Goal: Communication & Community: Answer question/provide support

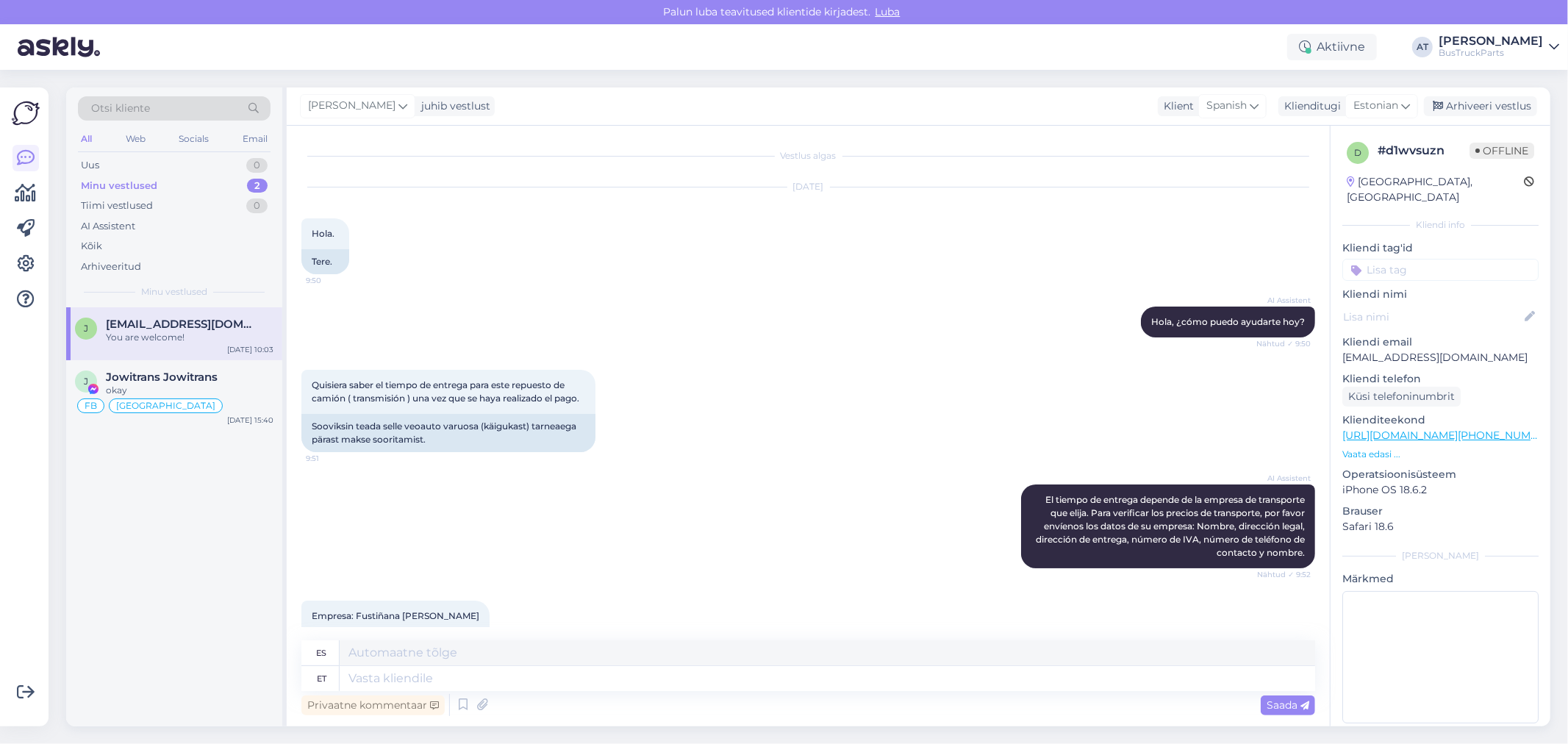
scroll to position [2168, 0]
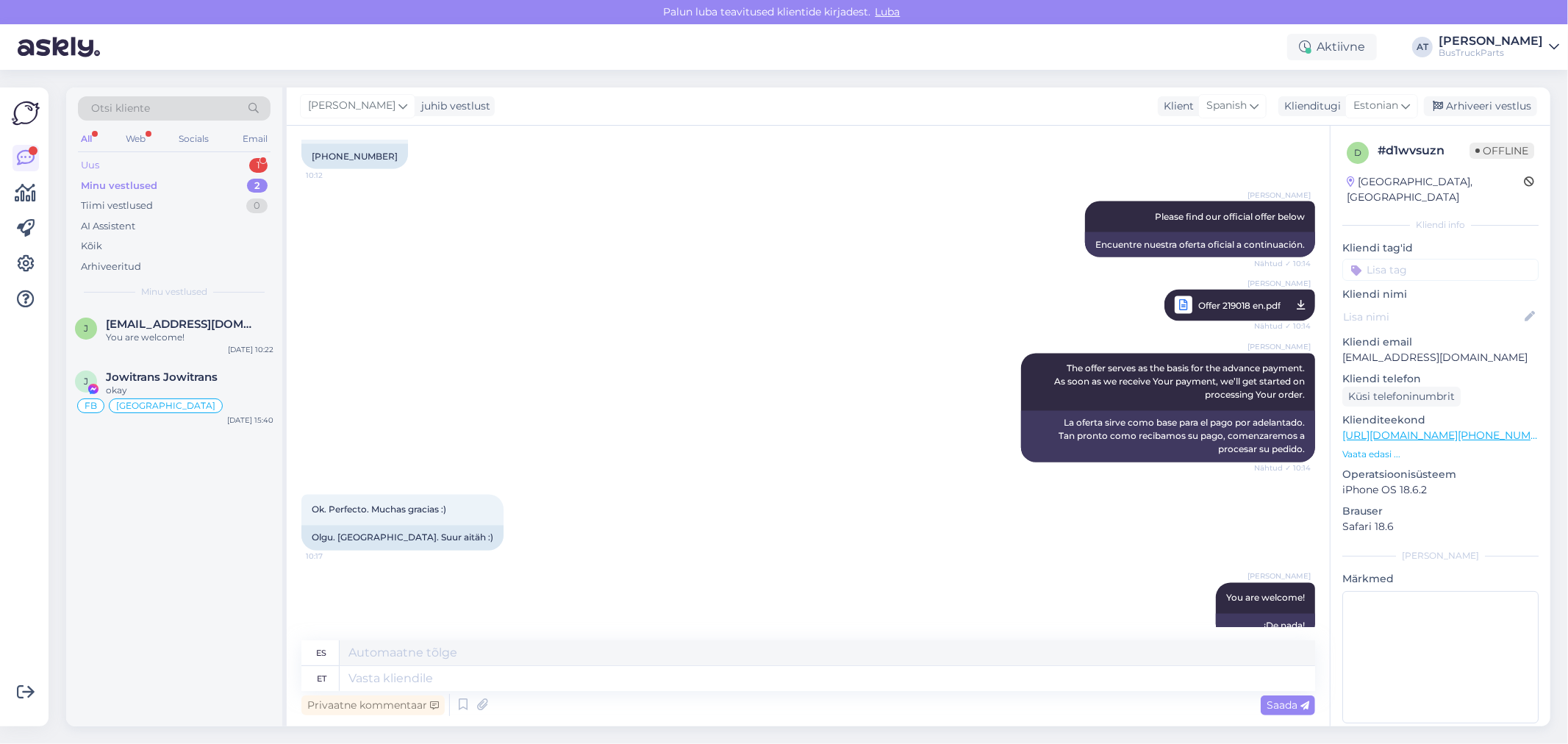
click at [211, 162] on div "Uus 1" at bounding box center [174, 165] width 193 height 21
click at [180, 328] on span "[EMAIL_ADDRESS][DOMAIN_NAME]" at bounding box center [182, 324] width 153 height 13
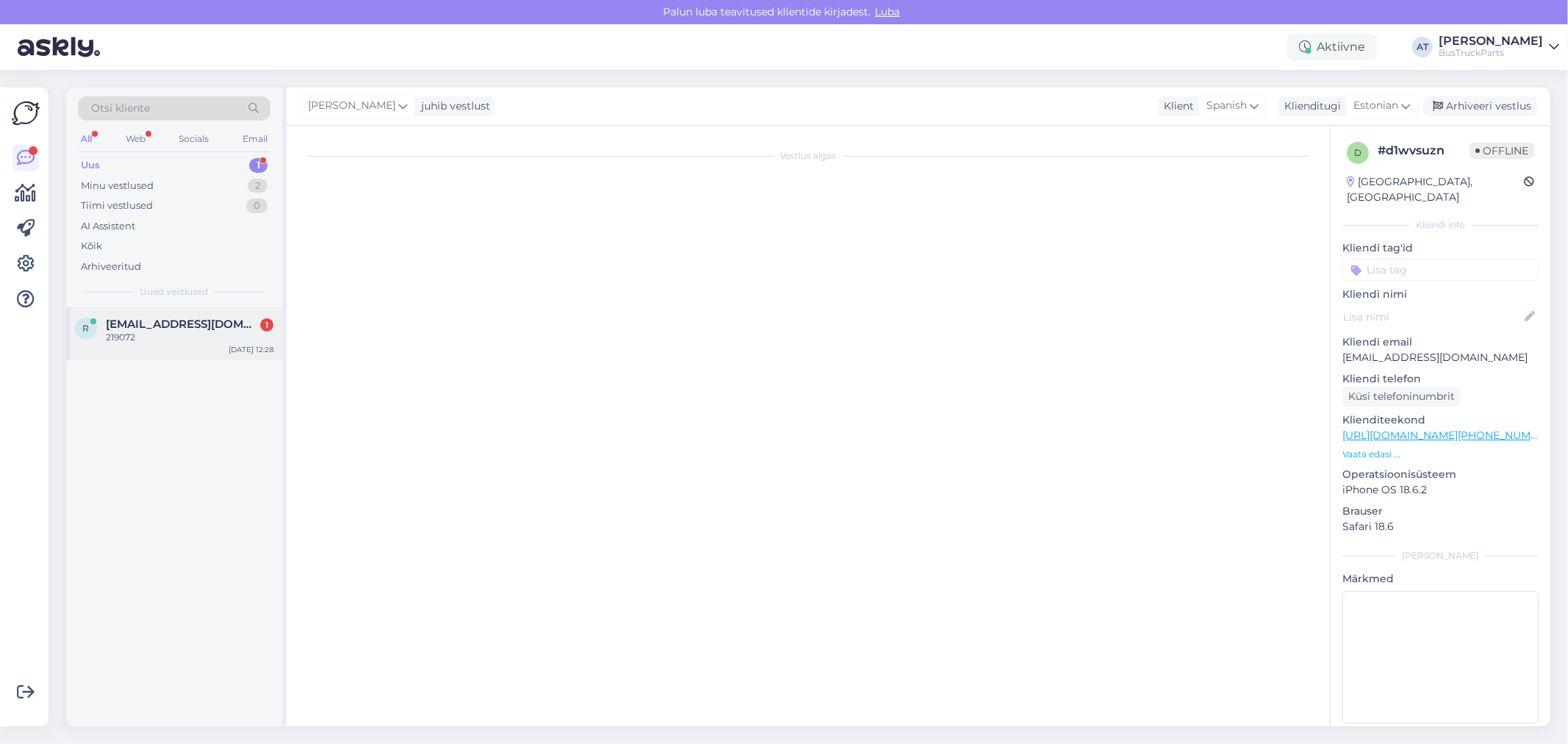
scroll to position [0, 0]
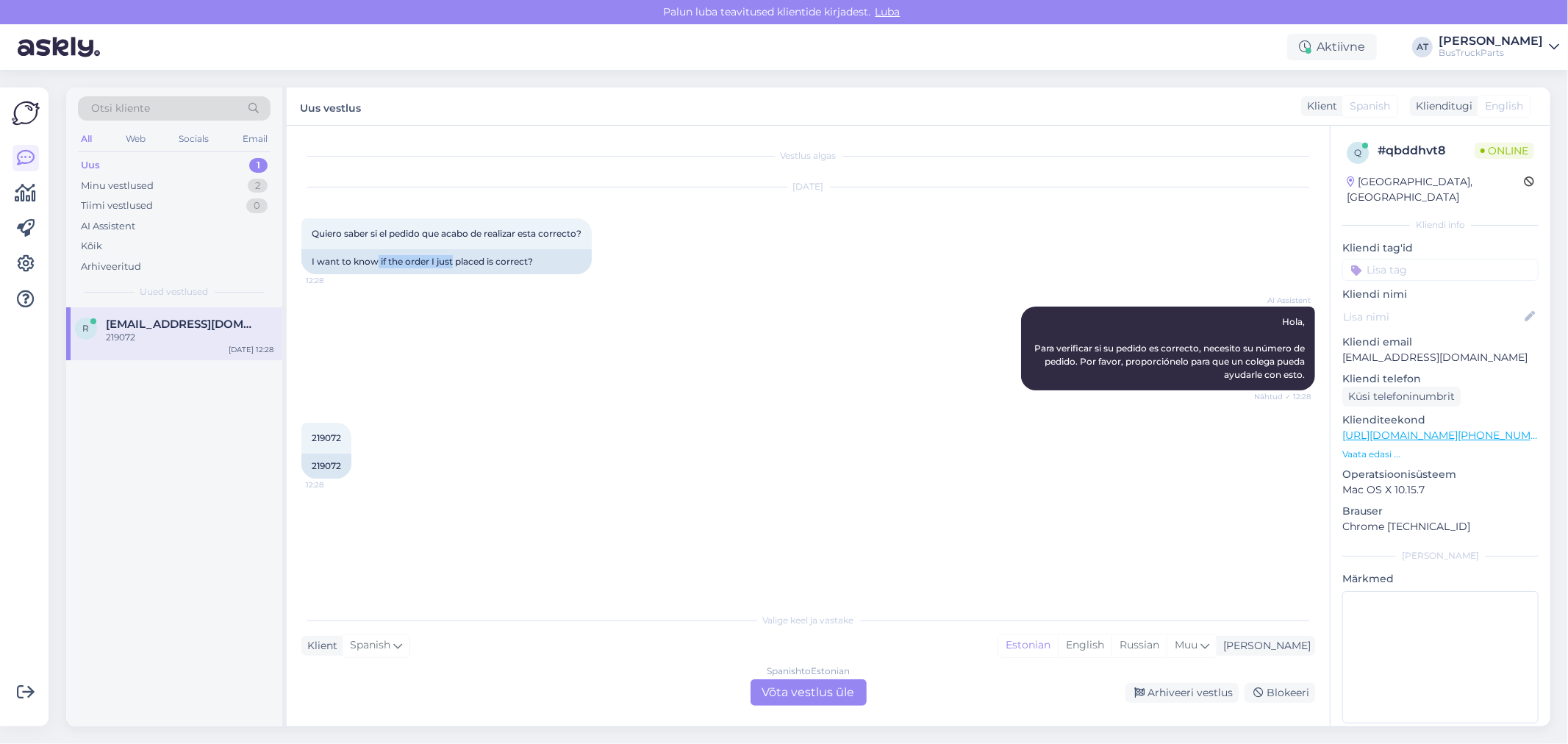
drag, startPoint x: 378, startPoint y: 261, endPoint x: 501, endPoint y: 305, distance: 130.6
click at [474, 271] on div "I want to know if the order I just placed is correct?" at bounding box center [446, 261] width 290 height 25
click at [498, 338] on div "AI Assistent [PERSON_NAME], Para verificar si su pedido es correcto, necesito s…" at bounding box center [808, 348] width 1013 height 116
click at [327, 472] on div "219072" at bounding box center [326, 466] width 50 height 25
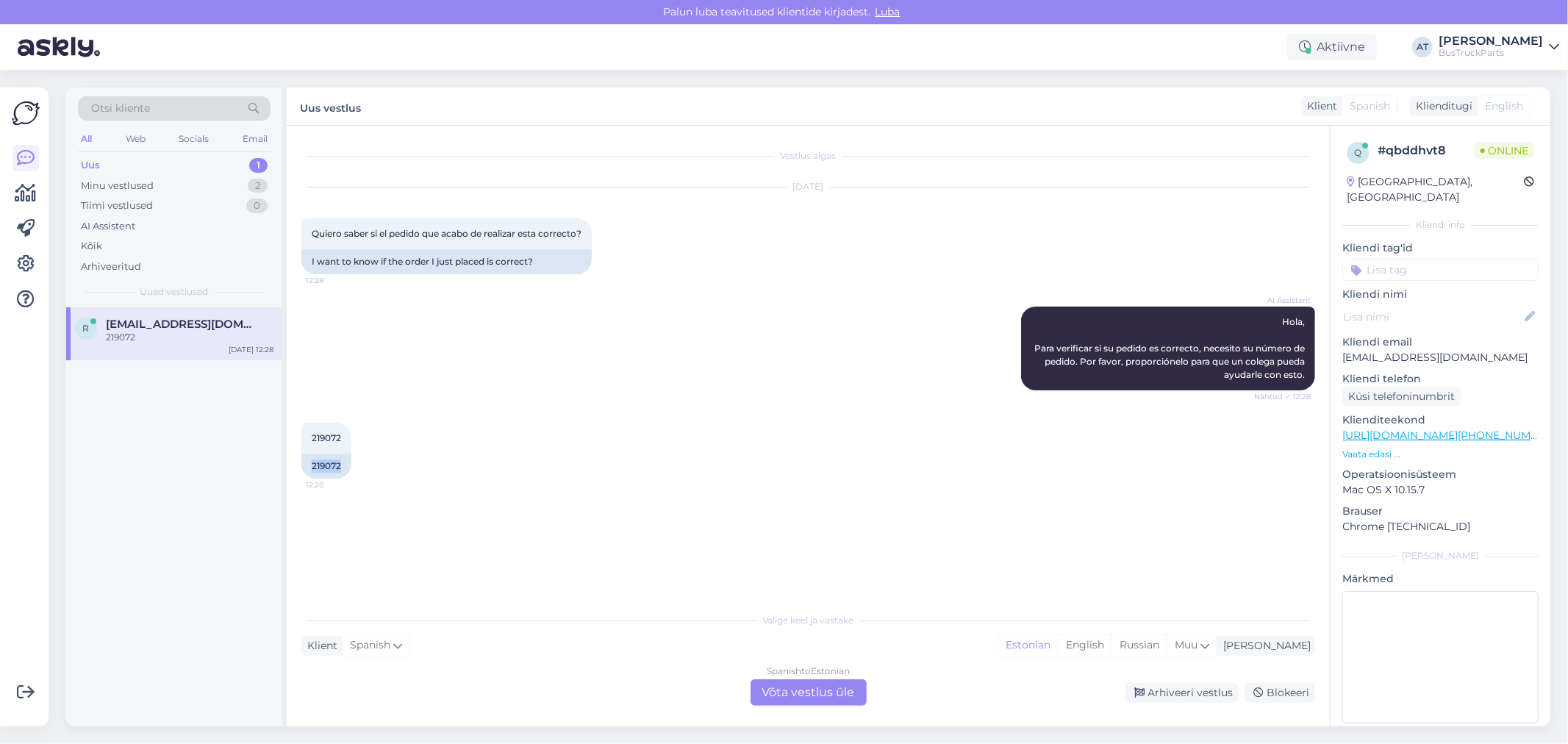
copy div "219072"
click at [785, 691] on div "Spanish to Estonian Võta vestlus üle" at bounding box center [809, 693] width 116 height 27
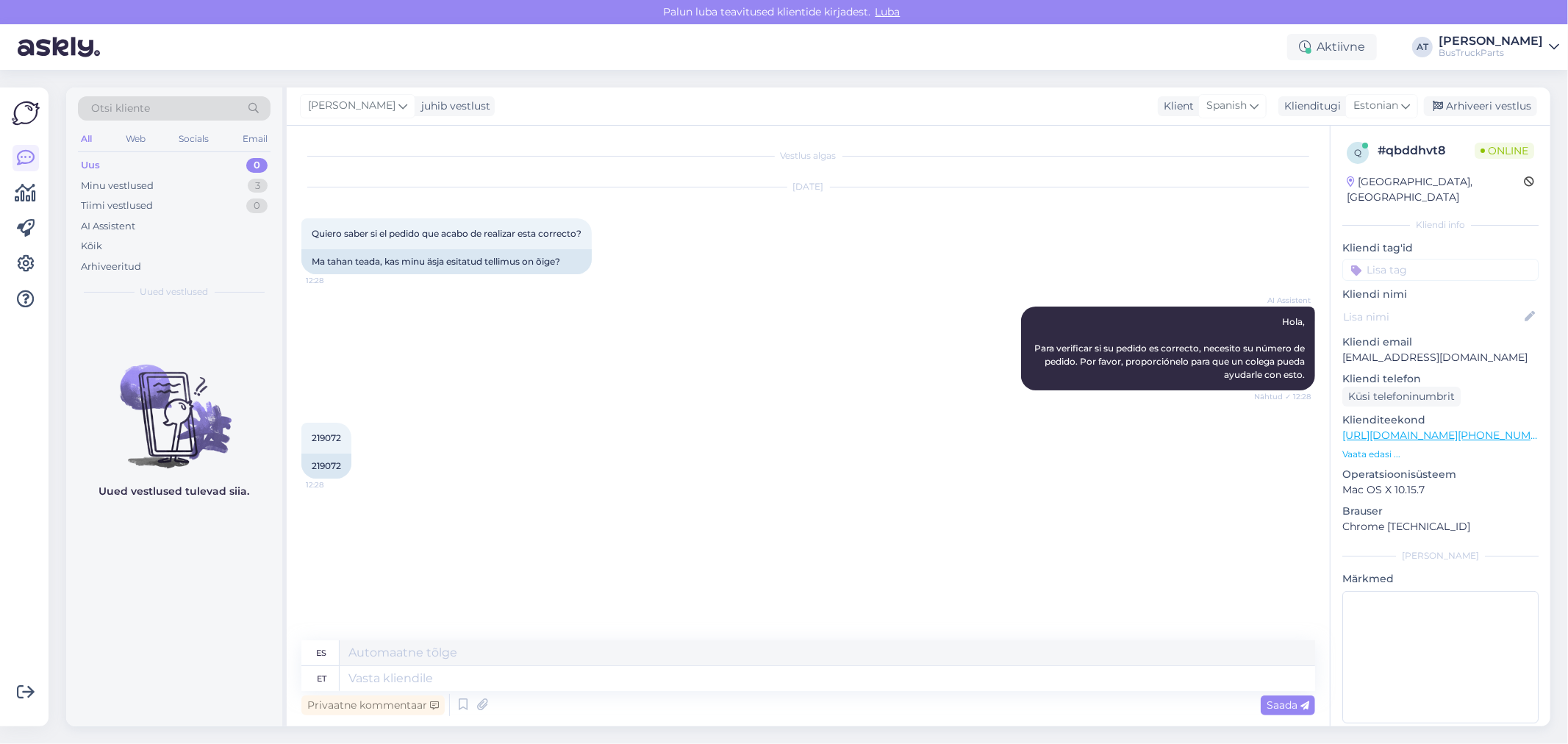
click at [794, 693] on div "Privaatne kommentaar Saada" at bounding box center [808, 704] width 1013 height 28
click at [799, 666] on textarea at bounding box center [827, 678] width 975 height 25
type textarea "-"
type textarea "Hello!"
type textarea "¡Hola!"
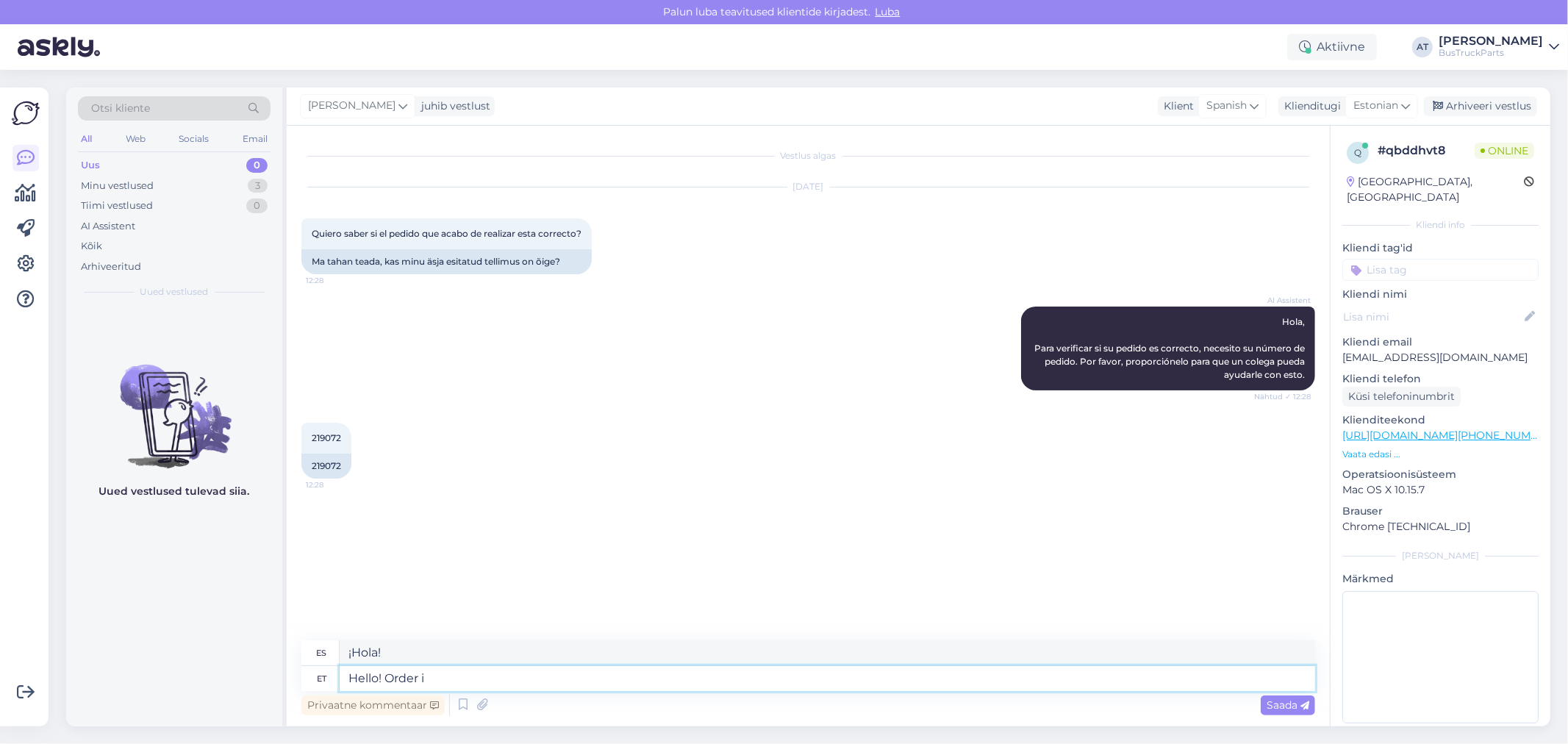
type textarea "Hello! Order is"
type textarea "Hola! Orden"
type textarea "Hello! Order is"
type textarea "Hola! El pedido es"
type textarea "Hello! Order is corrects, b"
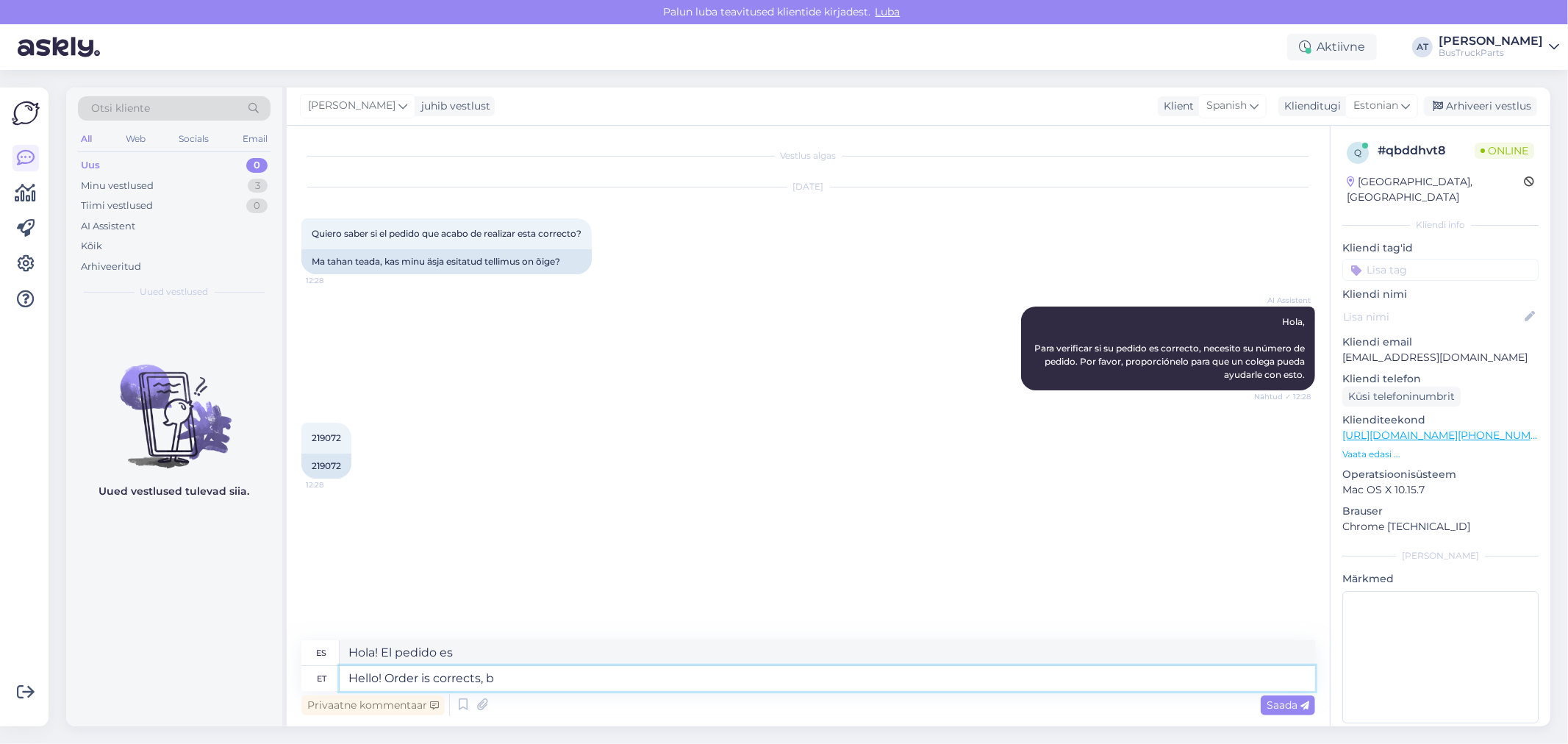
type textarea "Hola! El pedido es correcto."
type textarea "Hello! Order is correct, but"
type textarea "¡Hola! El pedido es correcto, pero"
type textarea "Hello! Order is correct, but payment"
type textarea "¡Hola! El pedido es correcto, pero el pago..."
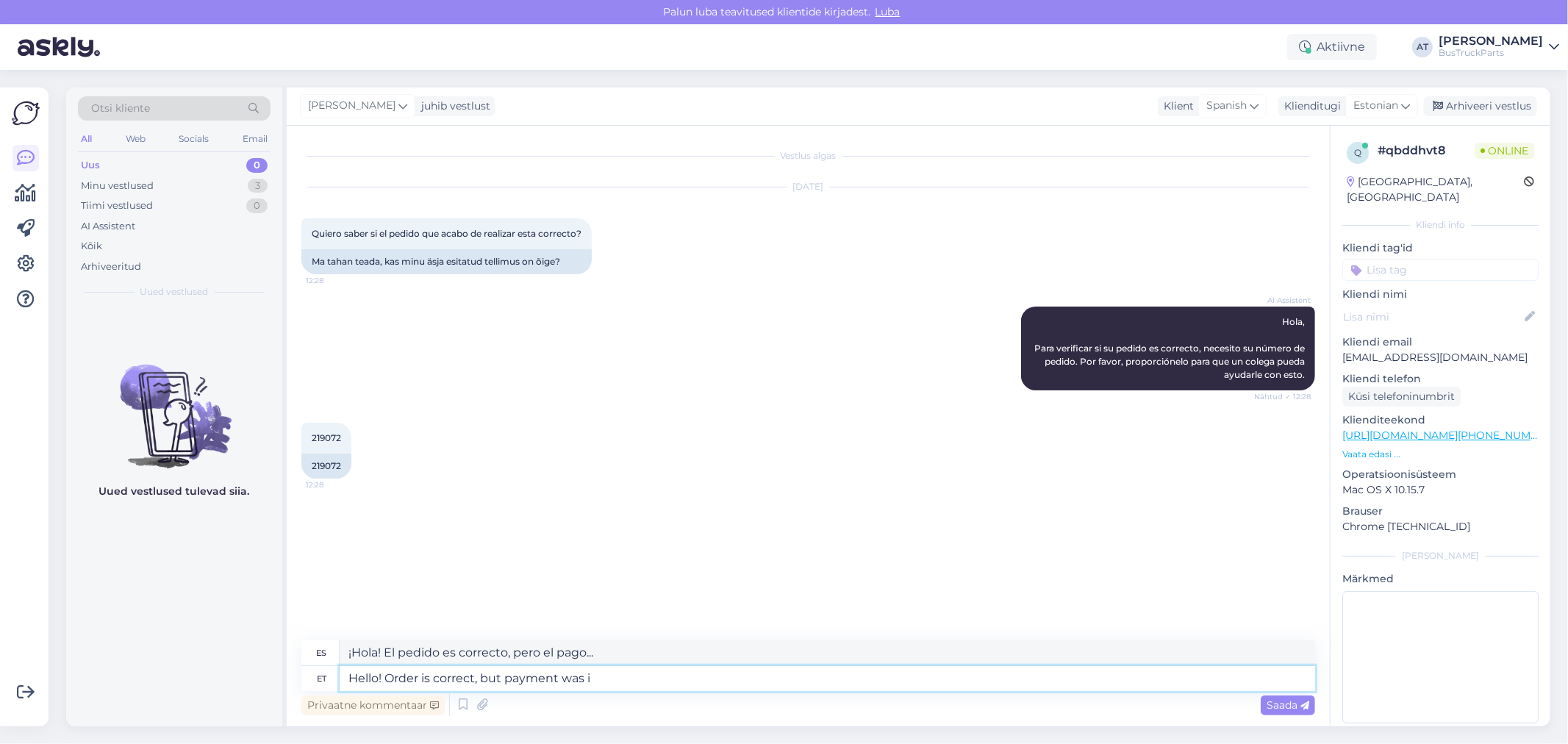
type textarea "Hello! Order is correct, but payment was in"
type textarea "¡Hola! El pedido es correcto, pero el pago fue..."
type textarea "Hello! Order is correct, but payment was incomp"
type textarea "¡Hola! El pedido es correcto, pero no se recibió el pago."
type textarea "Hello! Order is correct, but payment was incompleted."
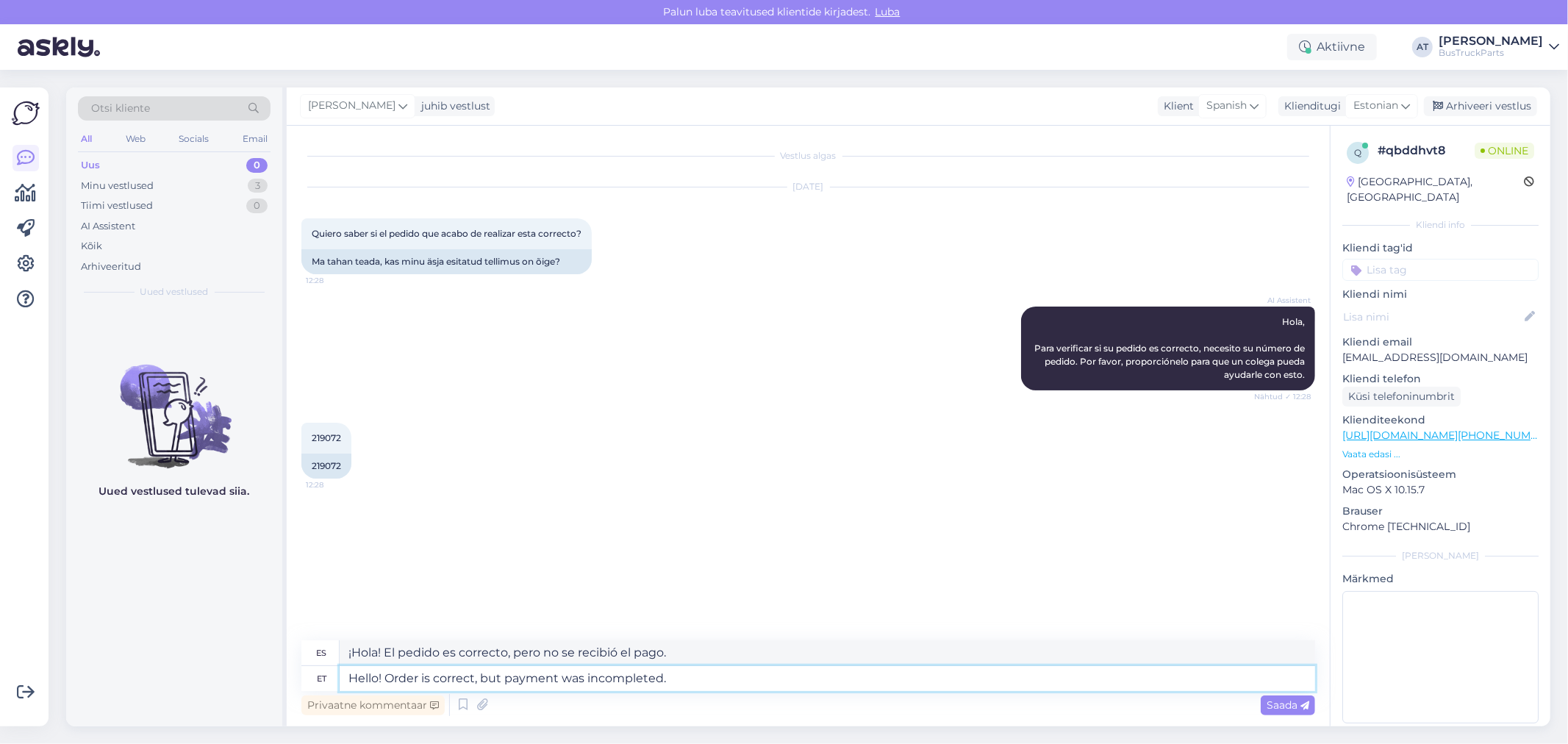
type textarea "¡Hola! El pedido es correcto, pero el pago no está completo."
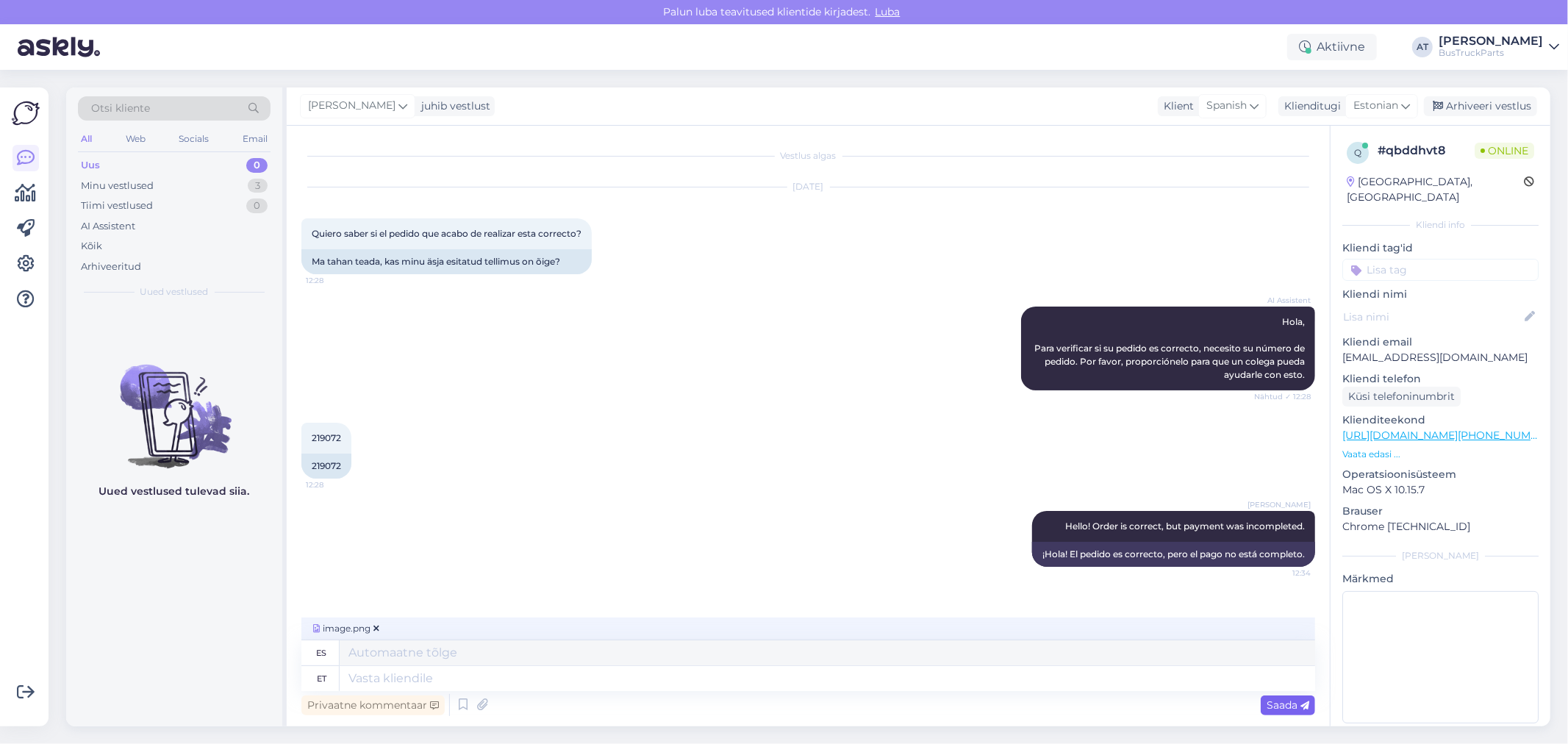
click at [1302, 708] on icon at bounding box center [1304, 705] width 9 height 9
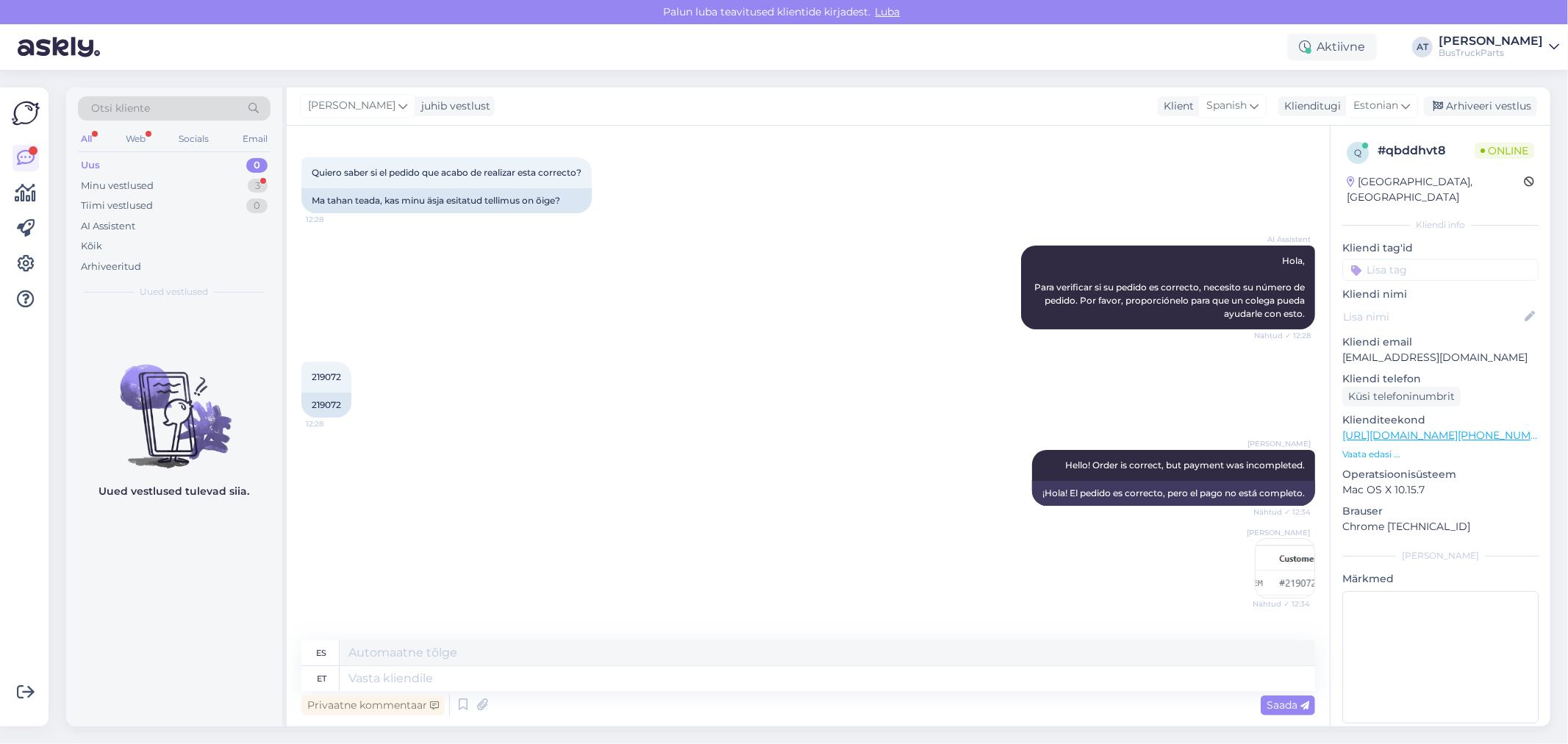
scroll to position [149, 0]
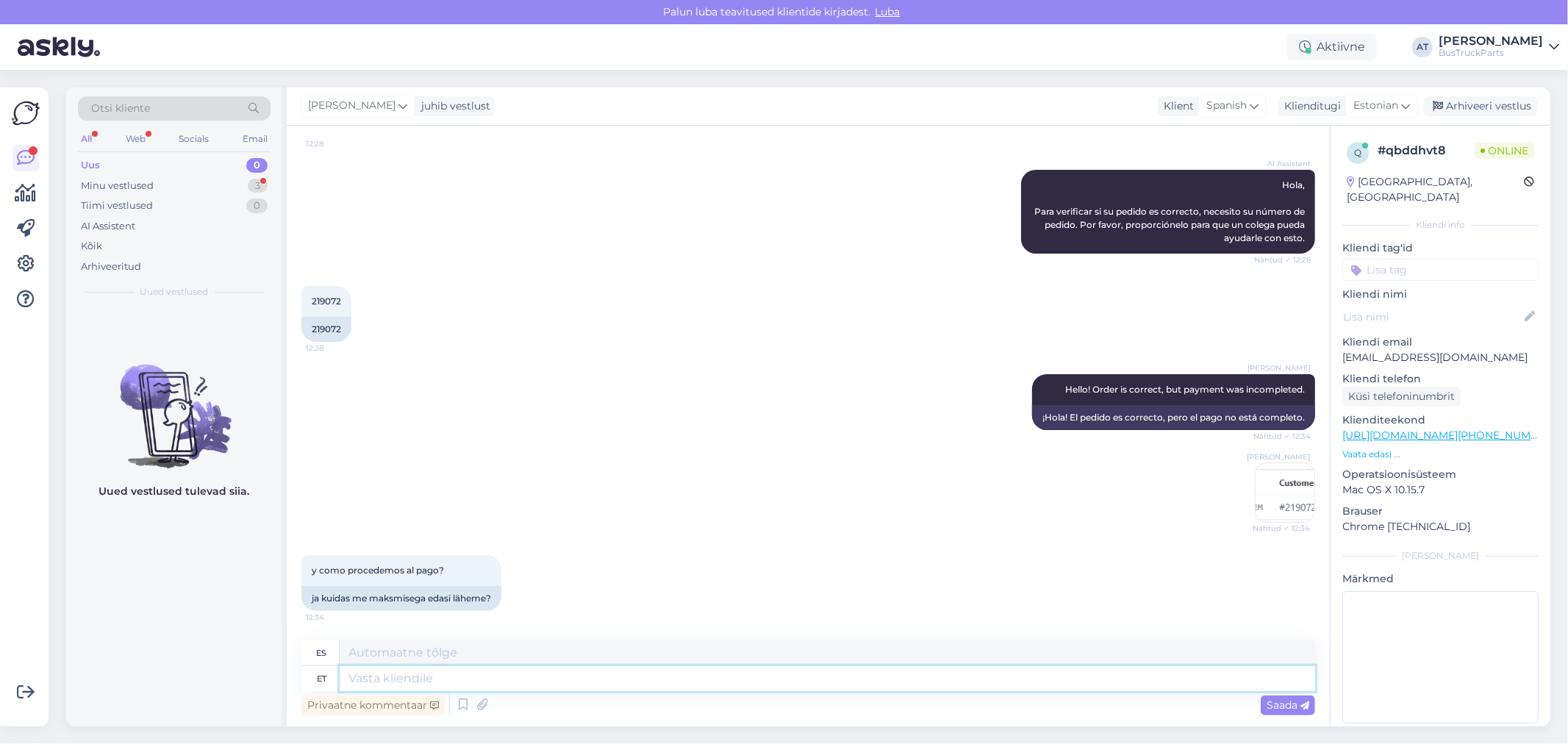
click at [549, 674] on textarea at bounding box center [827, 678] width 975 height 25
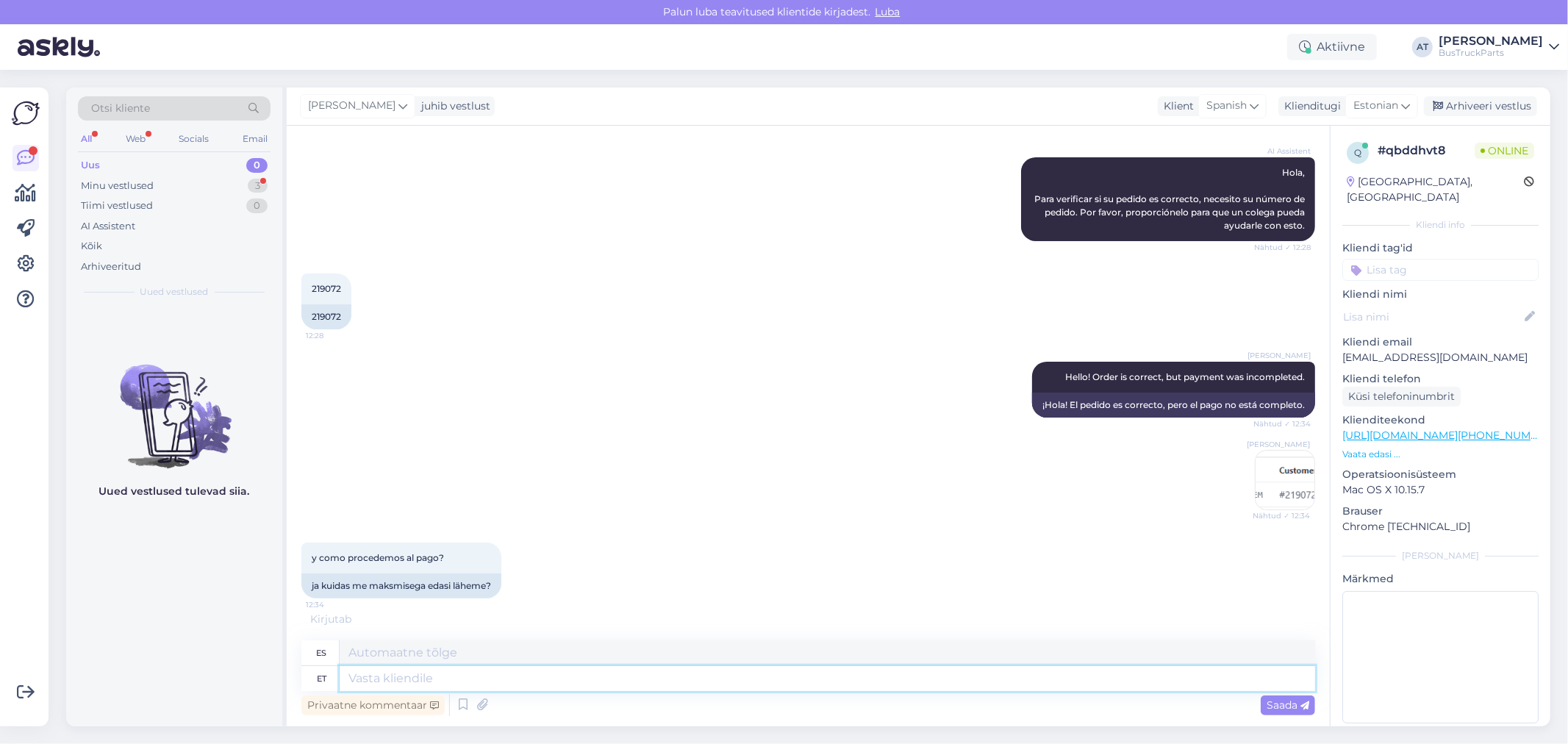
scroll to position [164, 0]
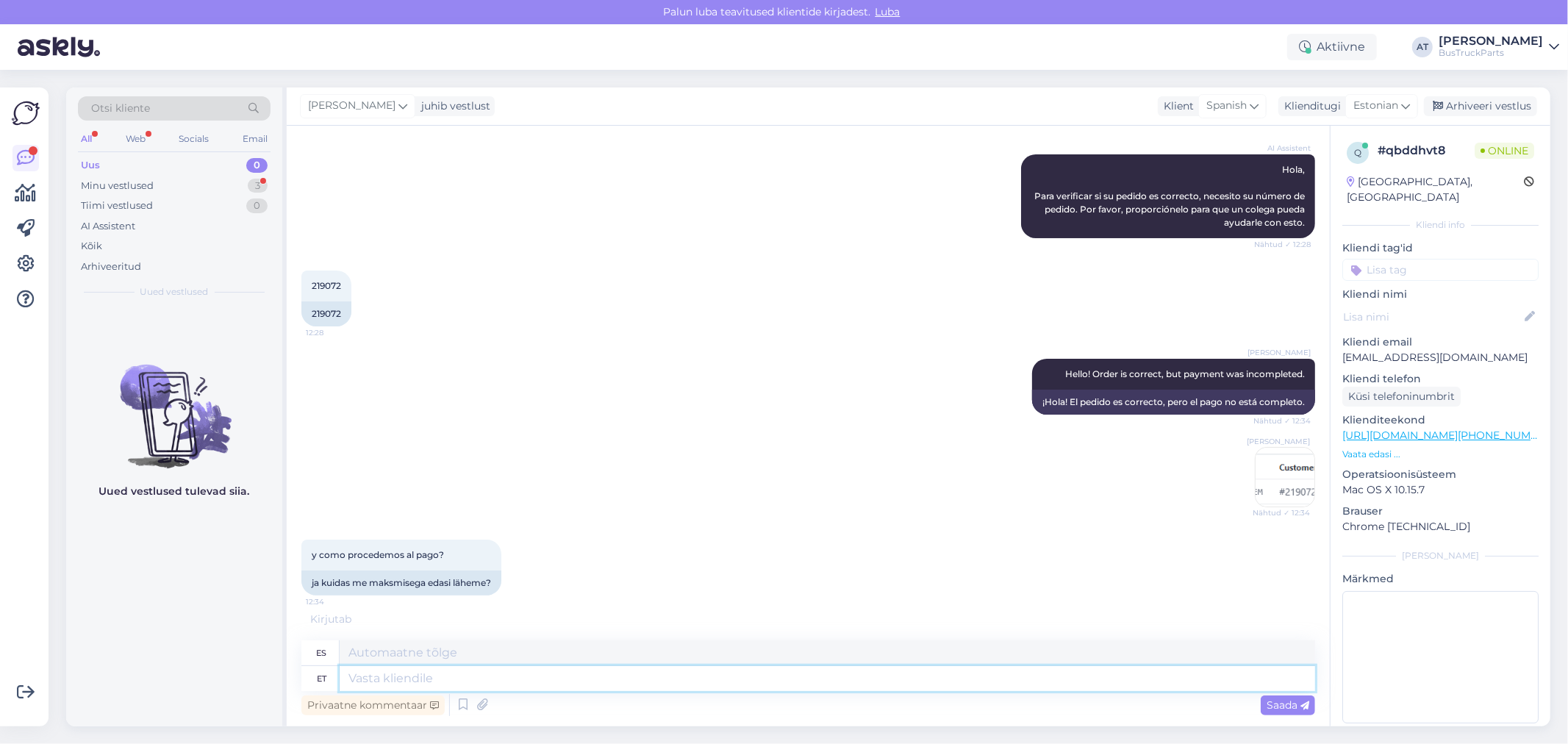
click at [470, 670] on textarea at bounding box center [827, 678] width 975 height 25
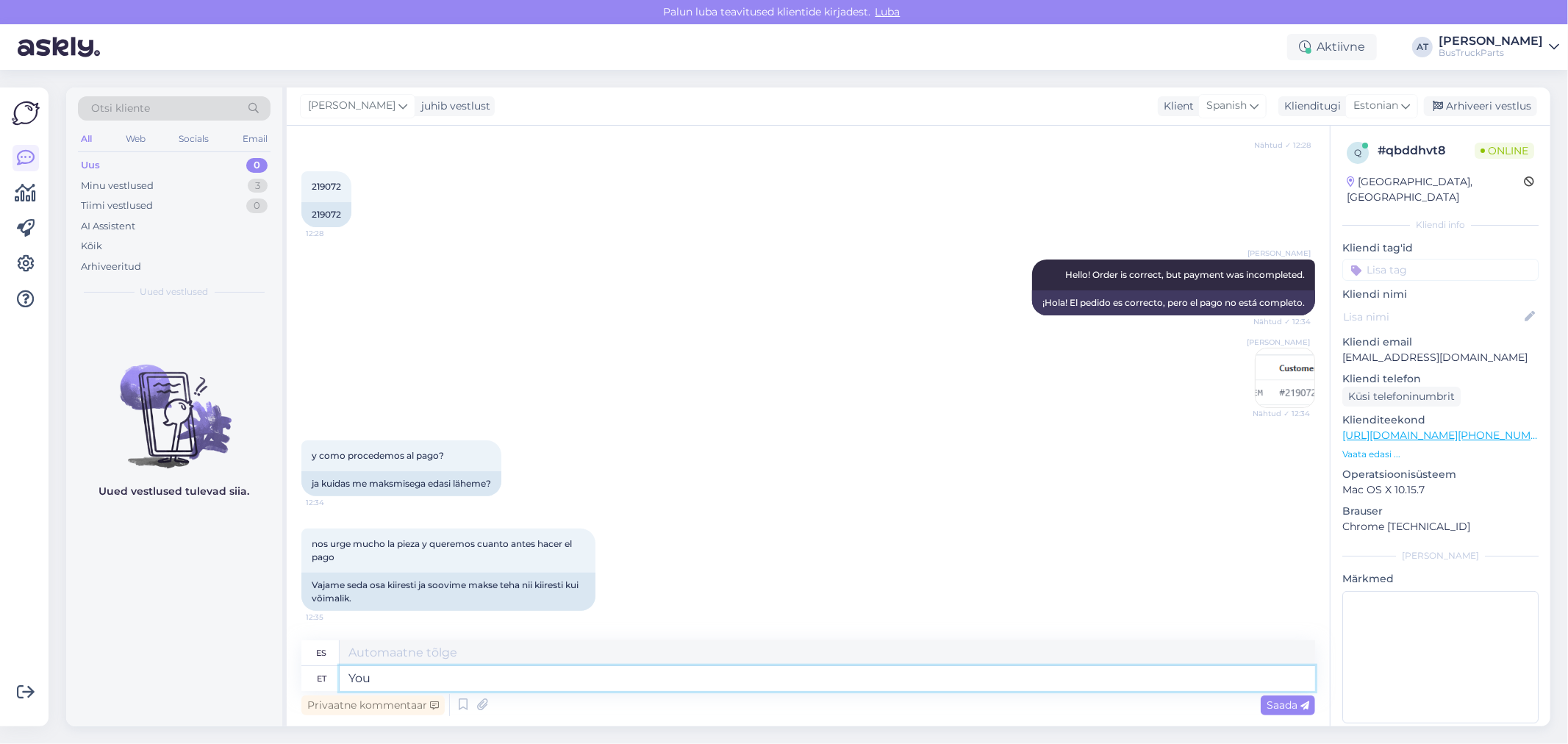
type textarea "You"
type textarea "Tú"
type textarea "You can"
type textarea "Puede"
type textarea "You can pay v"
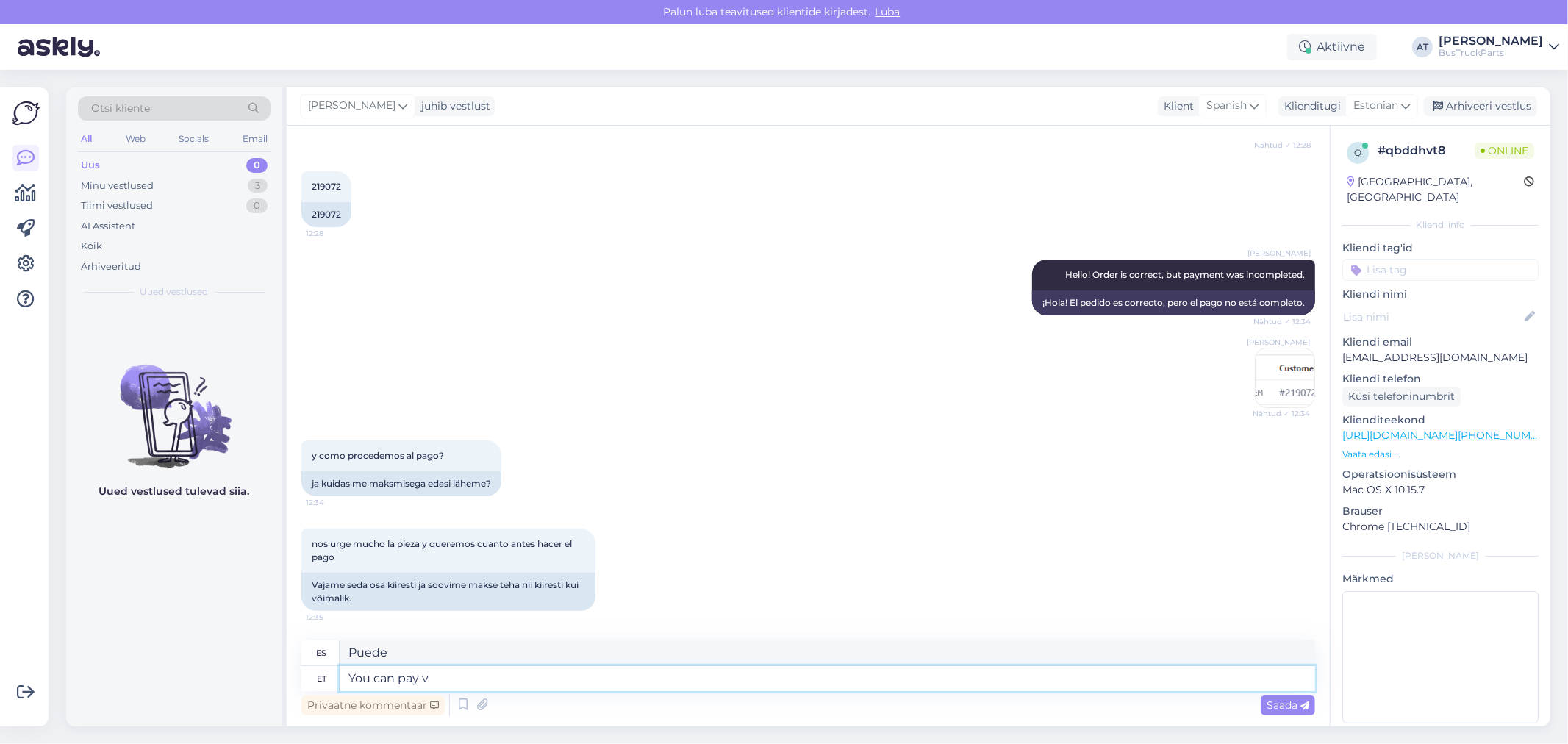
type textarea "Puedes pagar"
type textarea "You can pay via th"
type textarea "Puedes pagar a través de"
type textarea "You can pay via this l"
type textarea "Puedes pagar a través de esto"
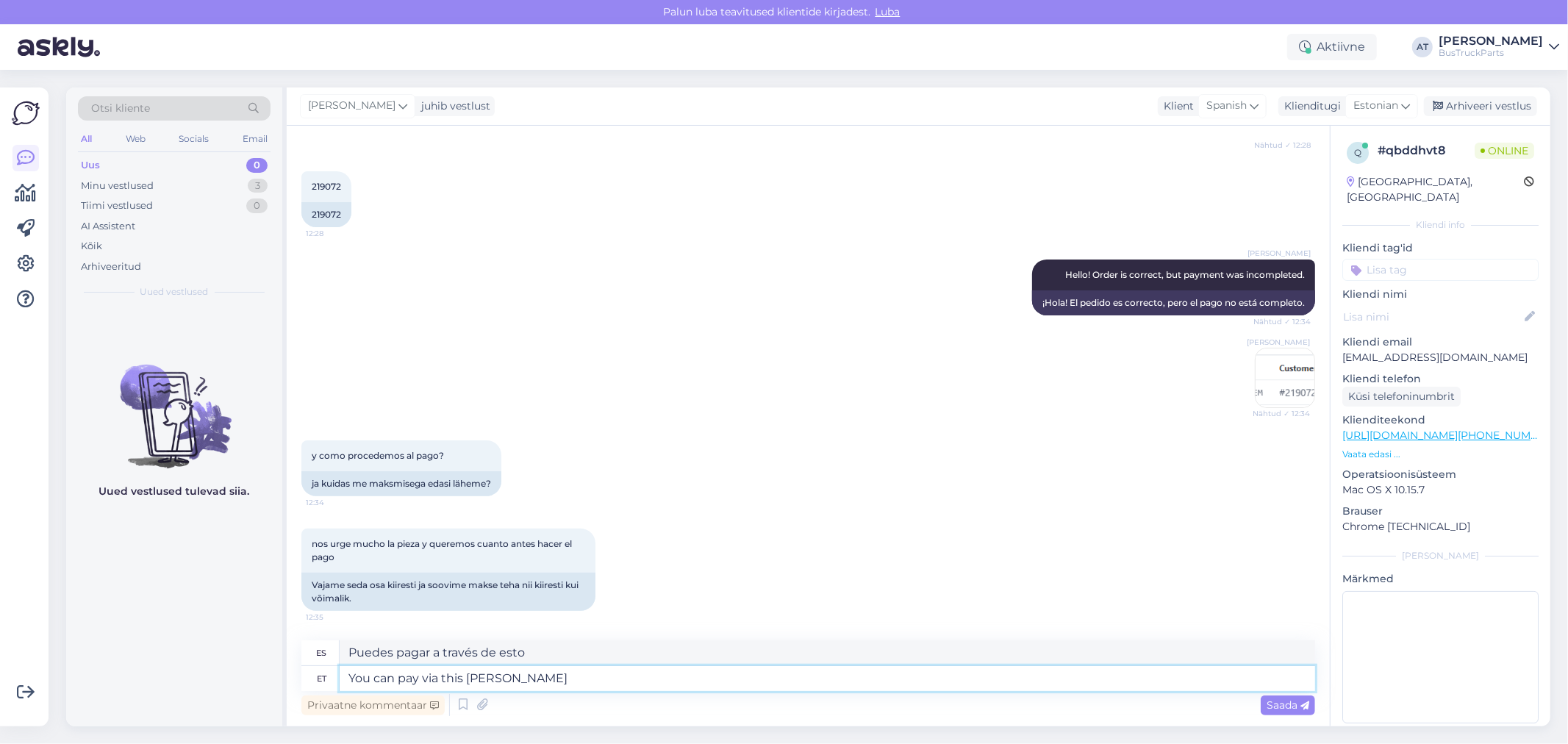
type textarea "You can pay via this link"
type textarea "Puedes pagar a través de este enlace"
paste textarea "[URL][DOMAIN_NAME]"
type textarea "You can pay via this link: [URL][DOMAIN_NAME]"
type textarea "Puedes pagar a través de este enlace: [URL][DOMAIN_NAME]"
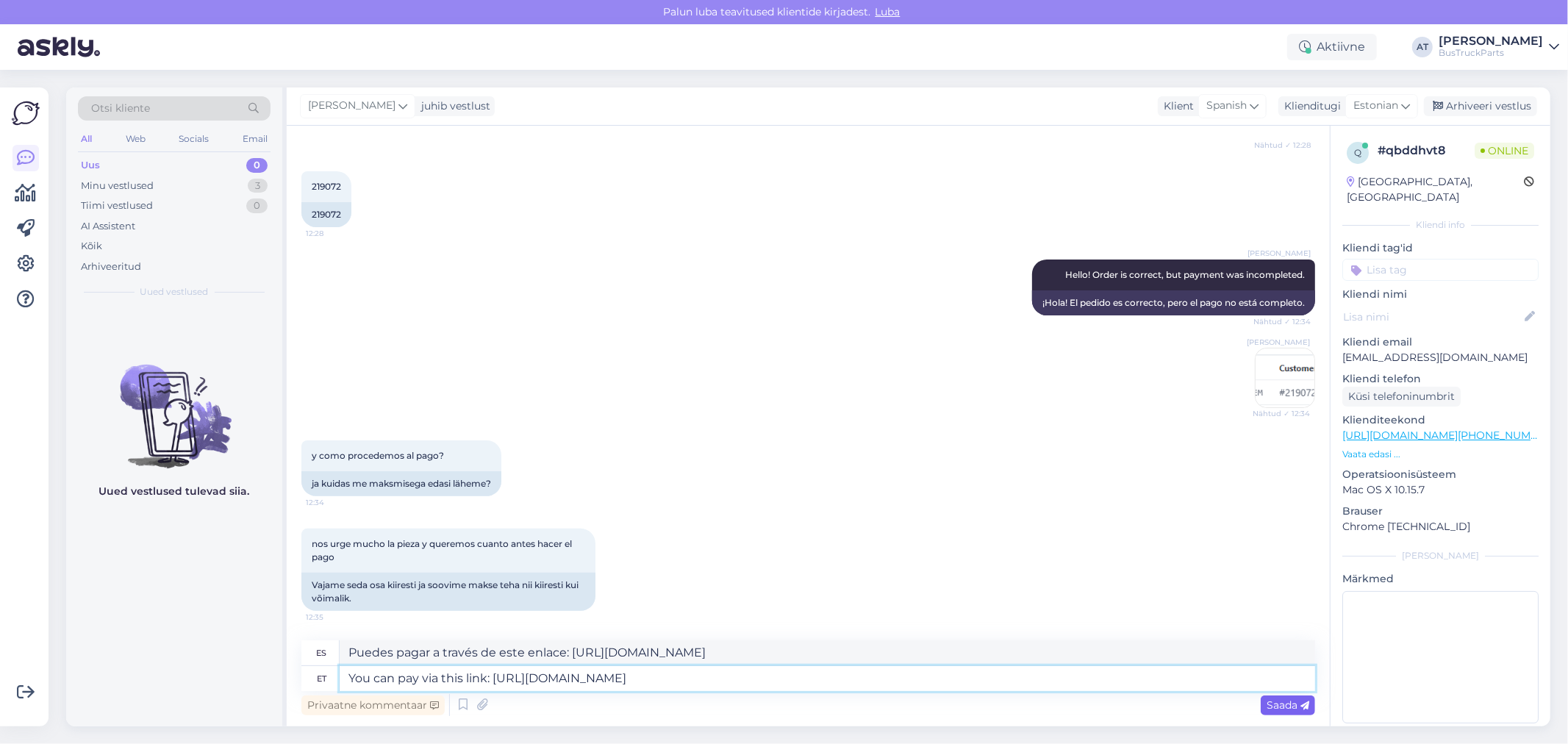
type textarea "You can pay via this link: [URL][DOMAIN_NAME]"
click at [1301, 702] on icon at bounding box center [1304, 705] width 9 height 9
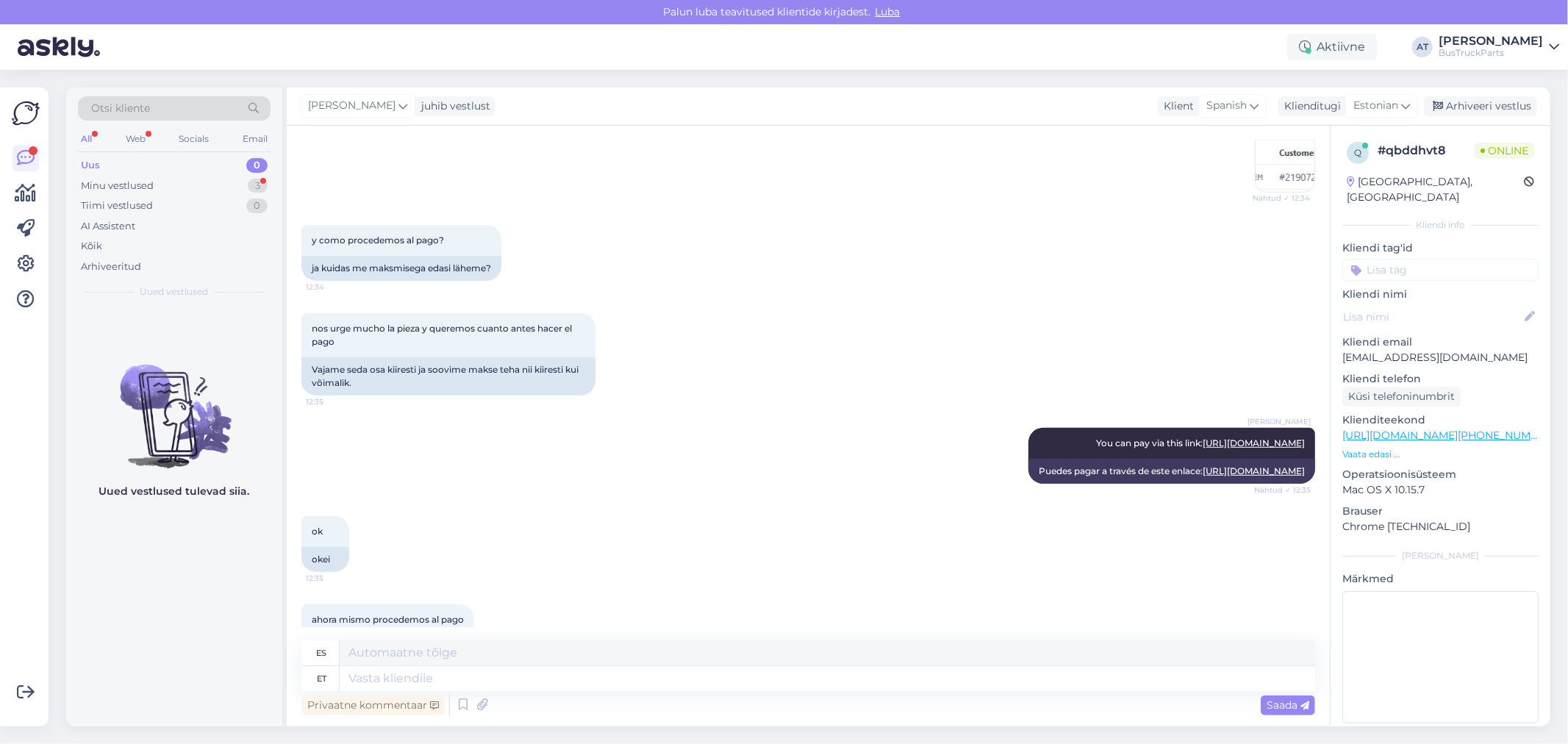
scroll to position [555, 0]
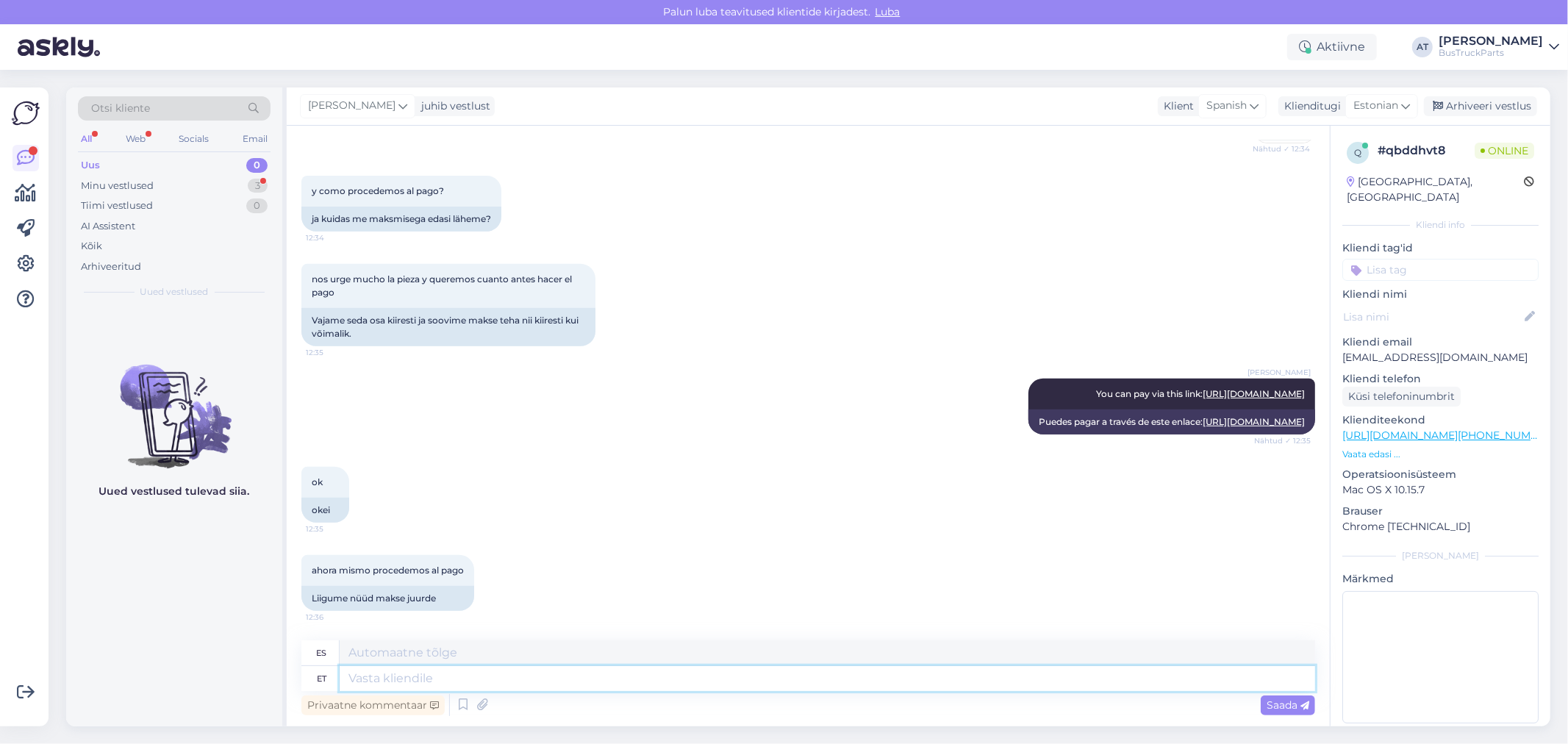
click at [492, 674] on textarea at bounding box center [827, 678] width 975 height 25
type textarea ":)"
click at [1302, 696] on div "Saada" at bounding box center [1287, 705] width 54 height 20
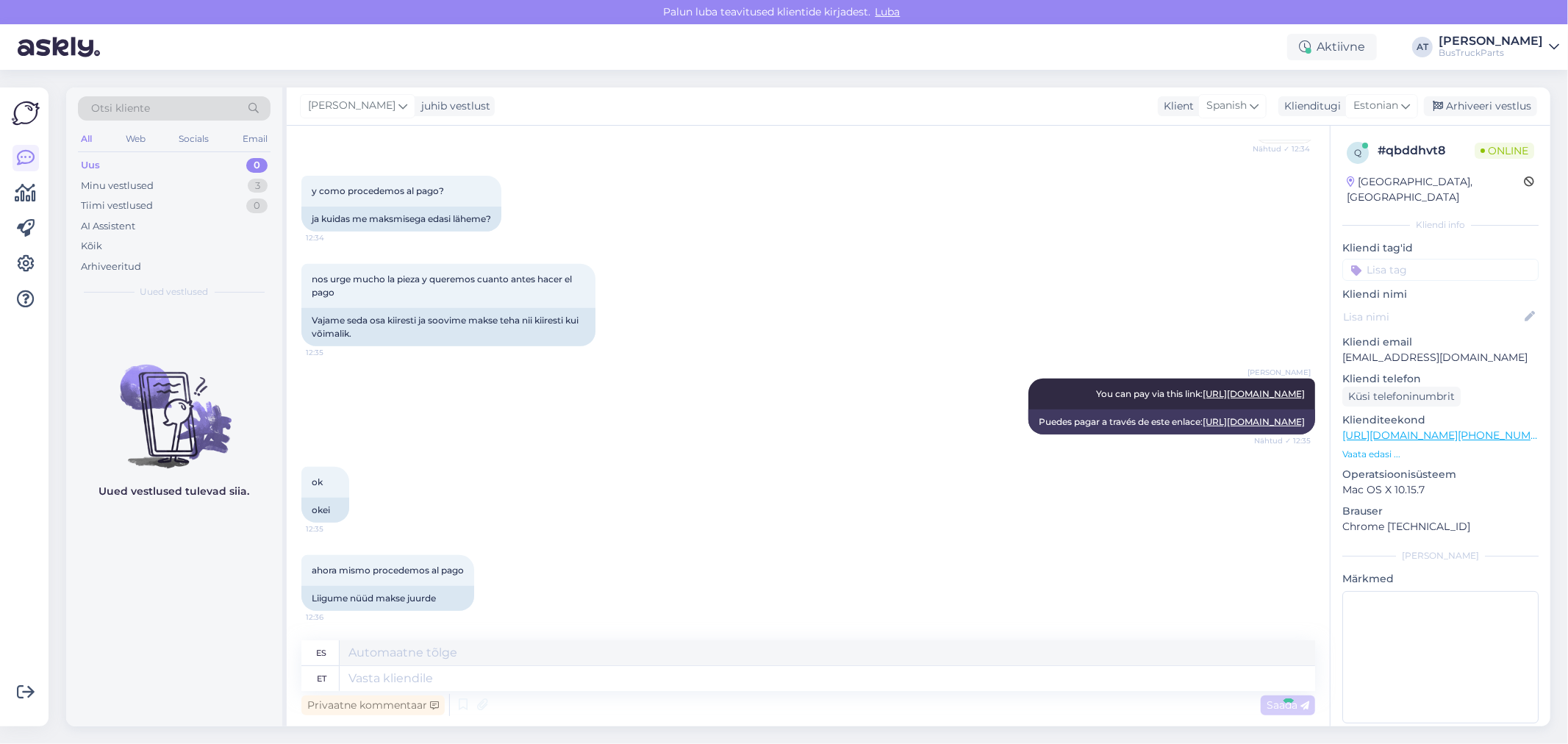
scroll to position [643, 0]
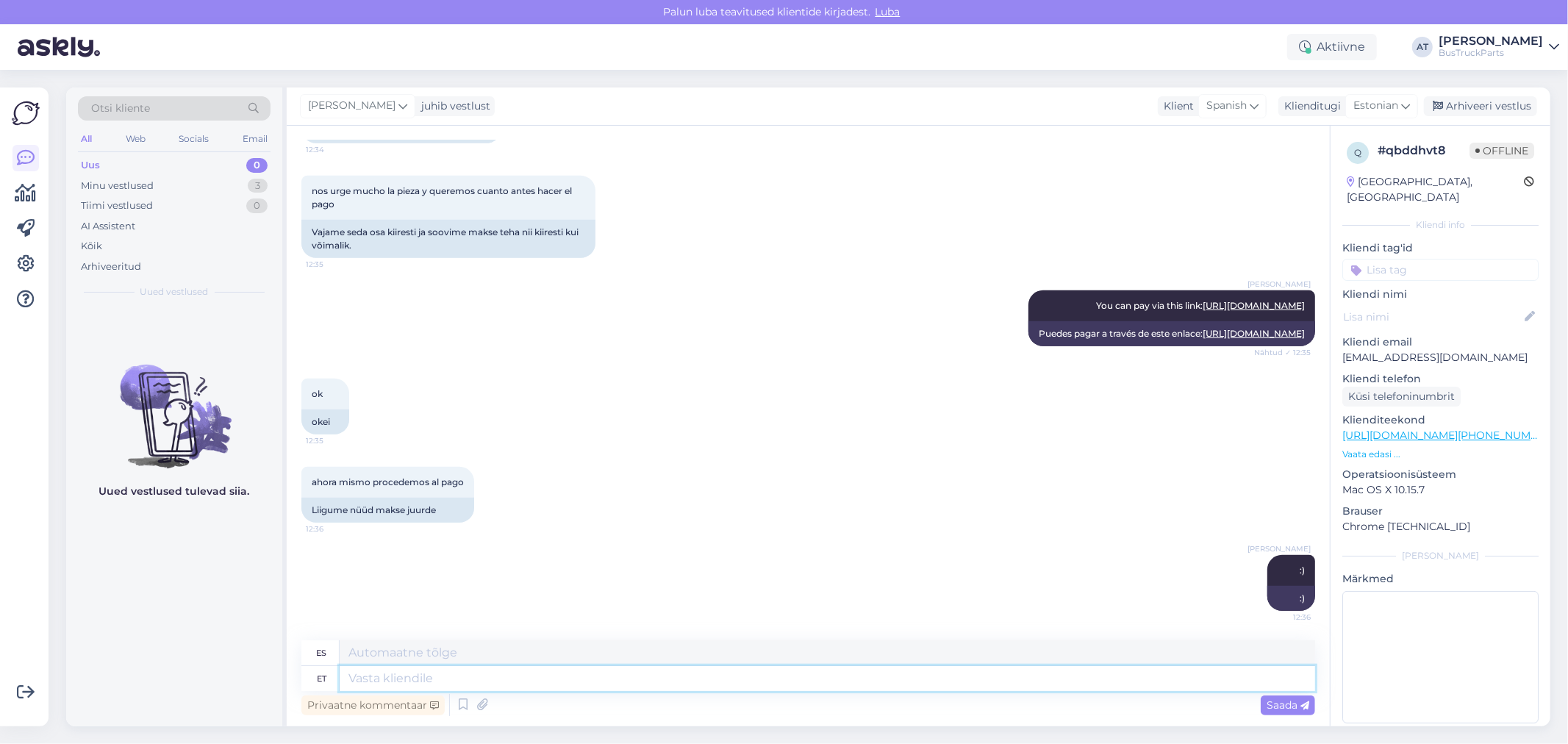
click at [590, 682] on textarea at bounding box center [827, 678] width 975 height 25
type textarea "We go"
type textarea "Nosotros"
type textarea "We got t"
type textarea "Lo conseguimos"
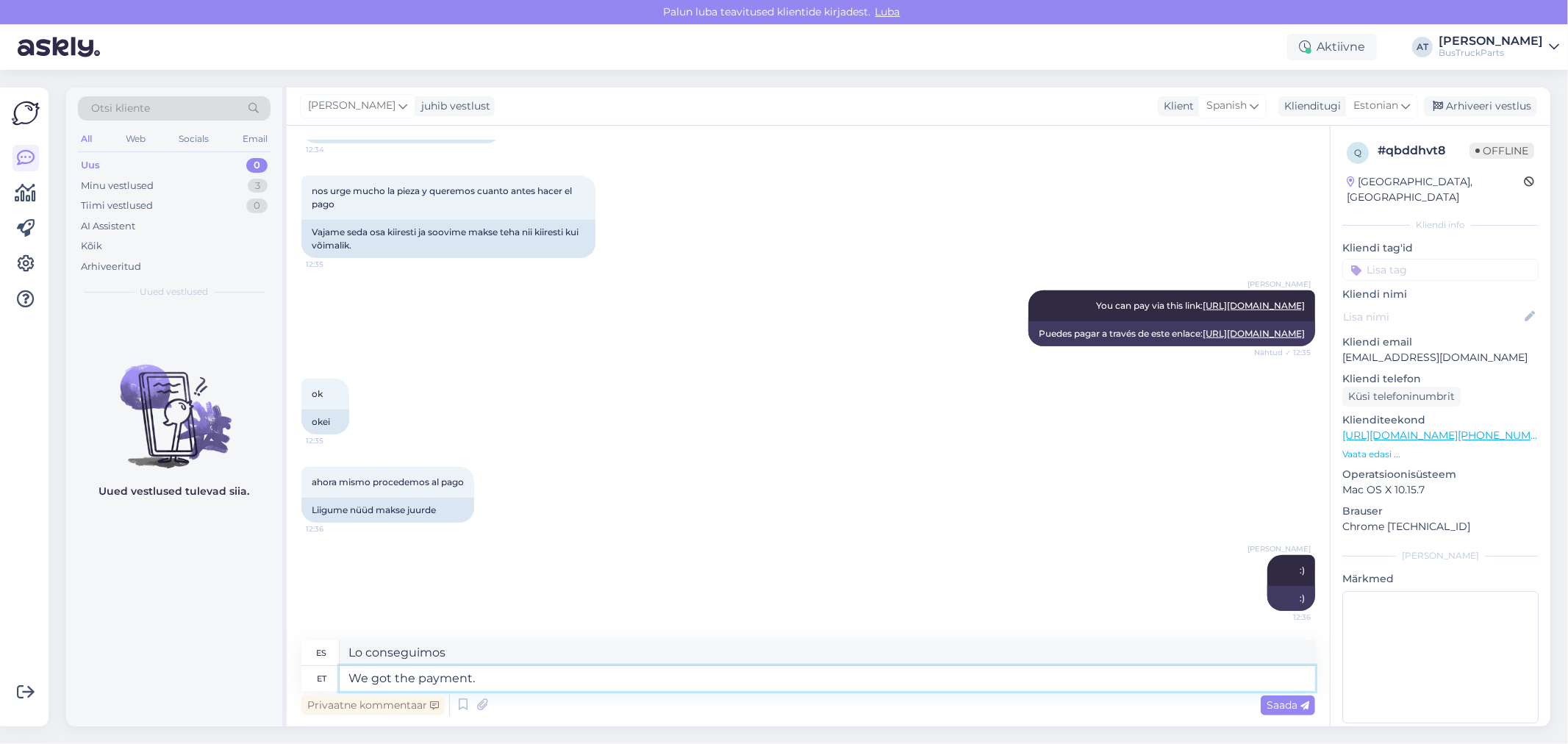
type textarea "We got the payment. T"
type textarea "Recibimos el pago."
type textarea "We got the payment. Thank Y"
type textarea "Recibimos el pago. Gracias."
type textarea "We got the payment. Thank You!"
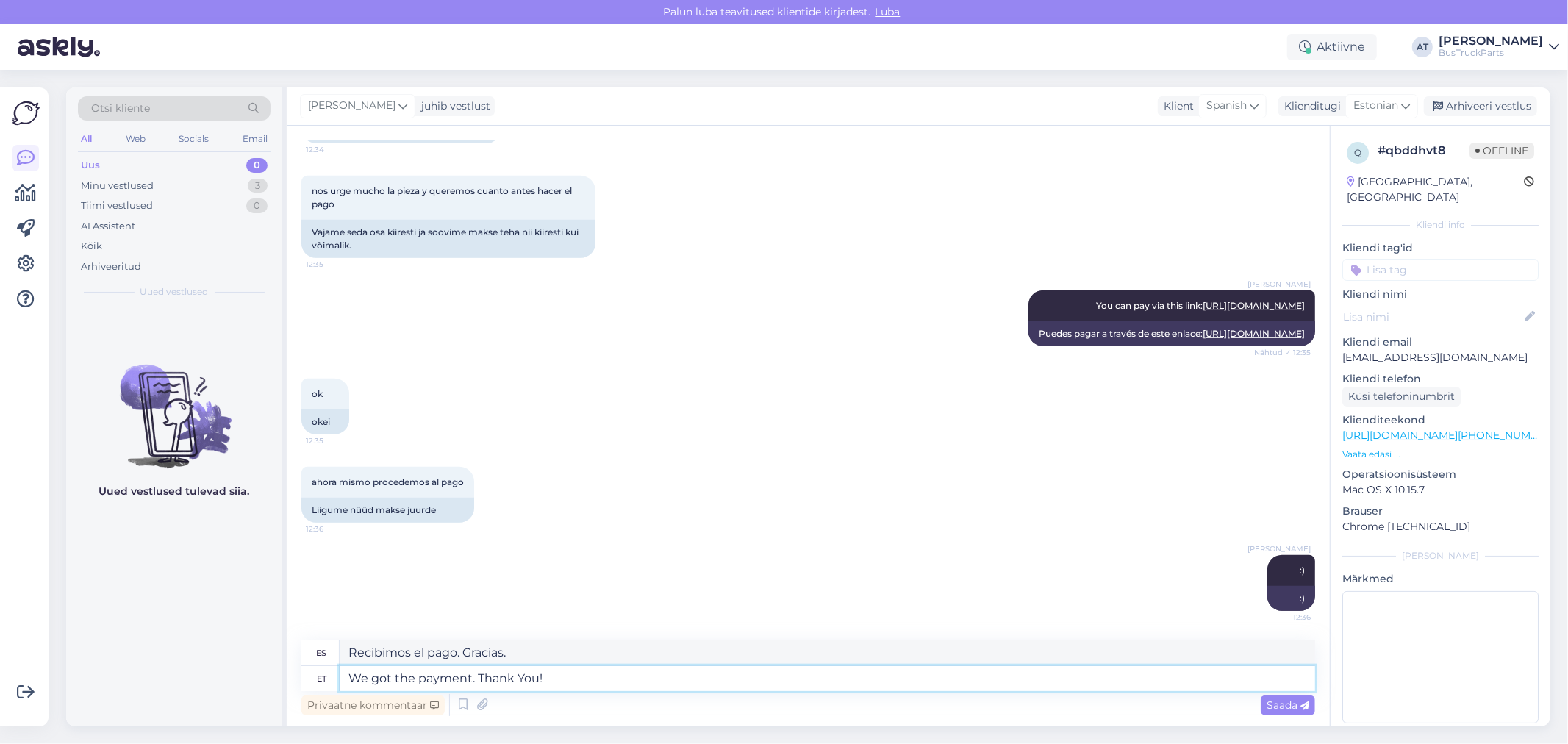
type textarea "Recibimos el pago. ¡Gracias!"
type textarea "We got the payment. Thank You!"
drag, startPoint x: 1286, startPoint y: 701, endPoint x: 1213, endPoint y: 657, distance: 85.2
click at [1286, 700] on span "Saada" at bounding box center [1288, 705] width 43 height 13
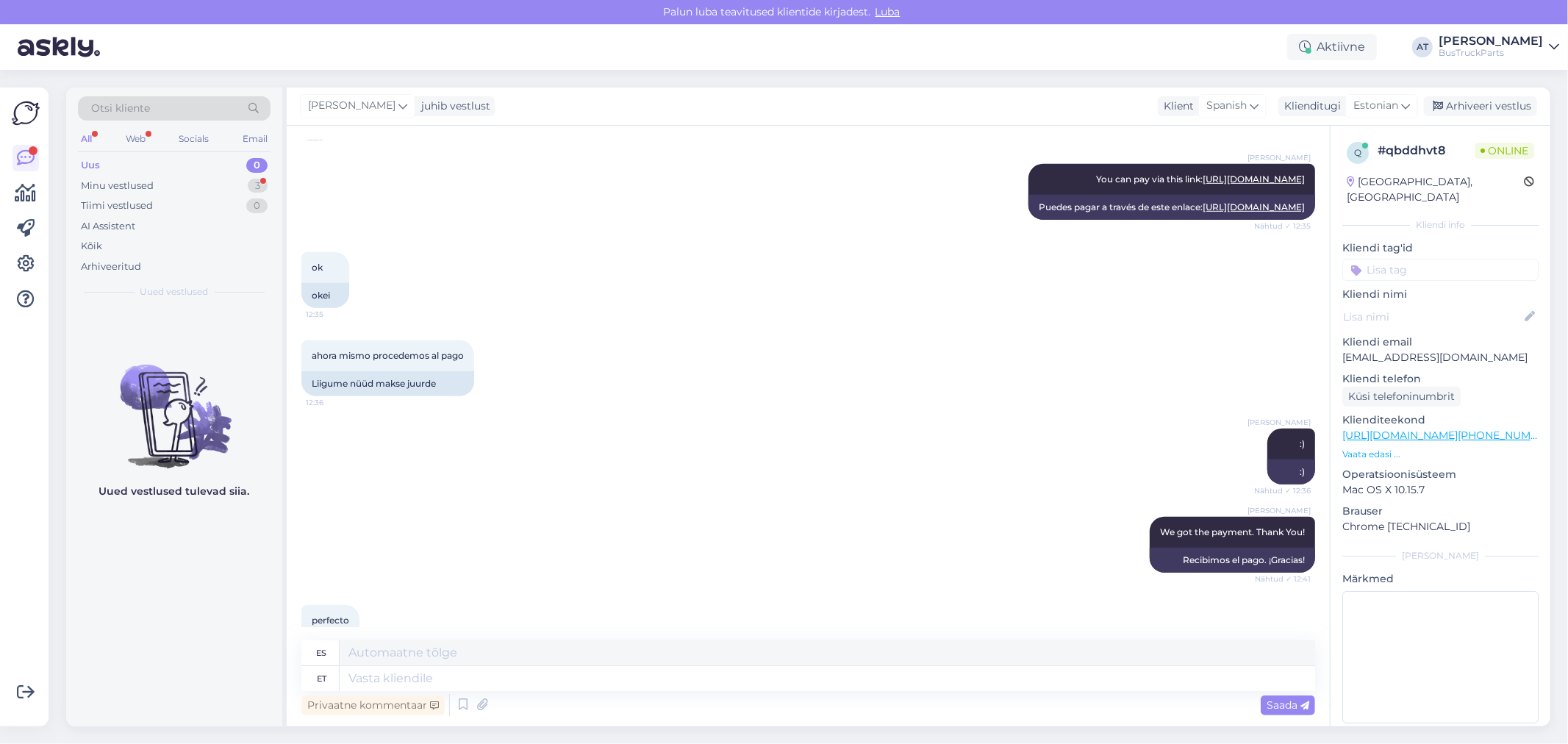
scroll to position [906, 0]
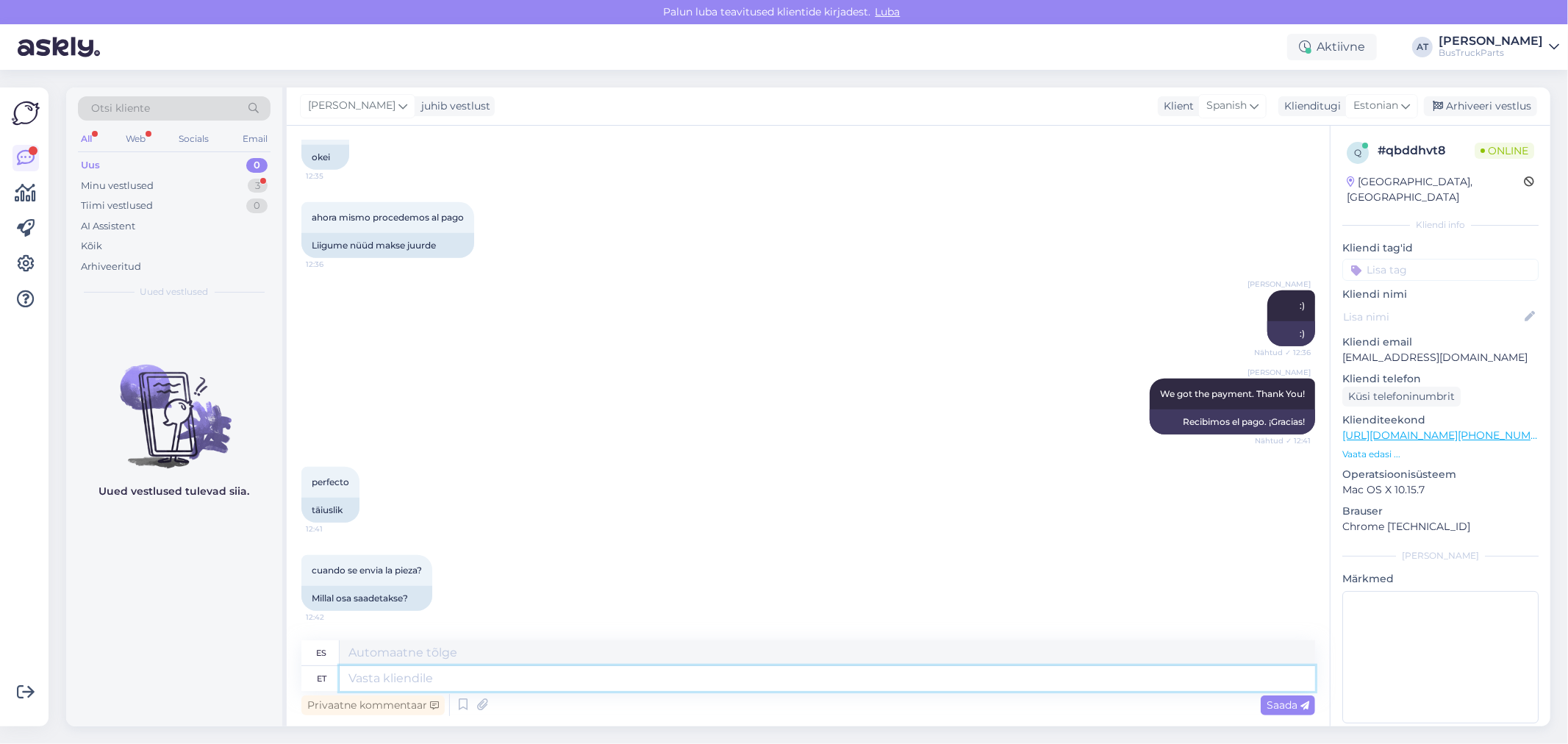
click at [488, 676] on textarea at bounding box center [827, 678] width 975 height 25
click at [488, 674] on textarea at bounding box center [827, 678] width 975 height 25
type textarea "[PERSON_NAME]"
type textarea "hoy"
type textarea "[PERSON_NAME]"
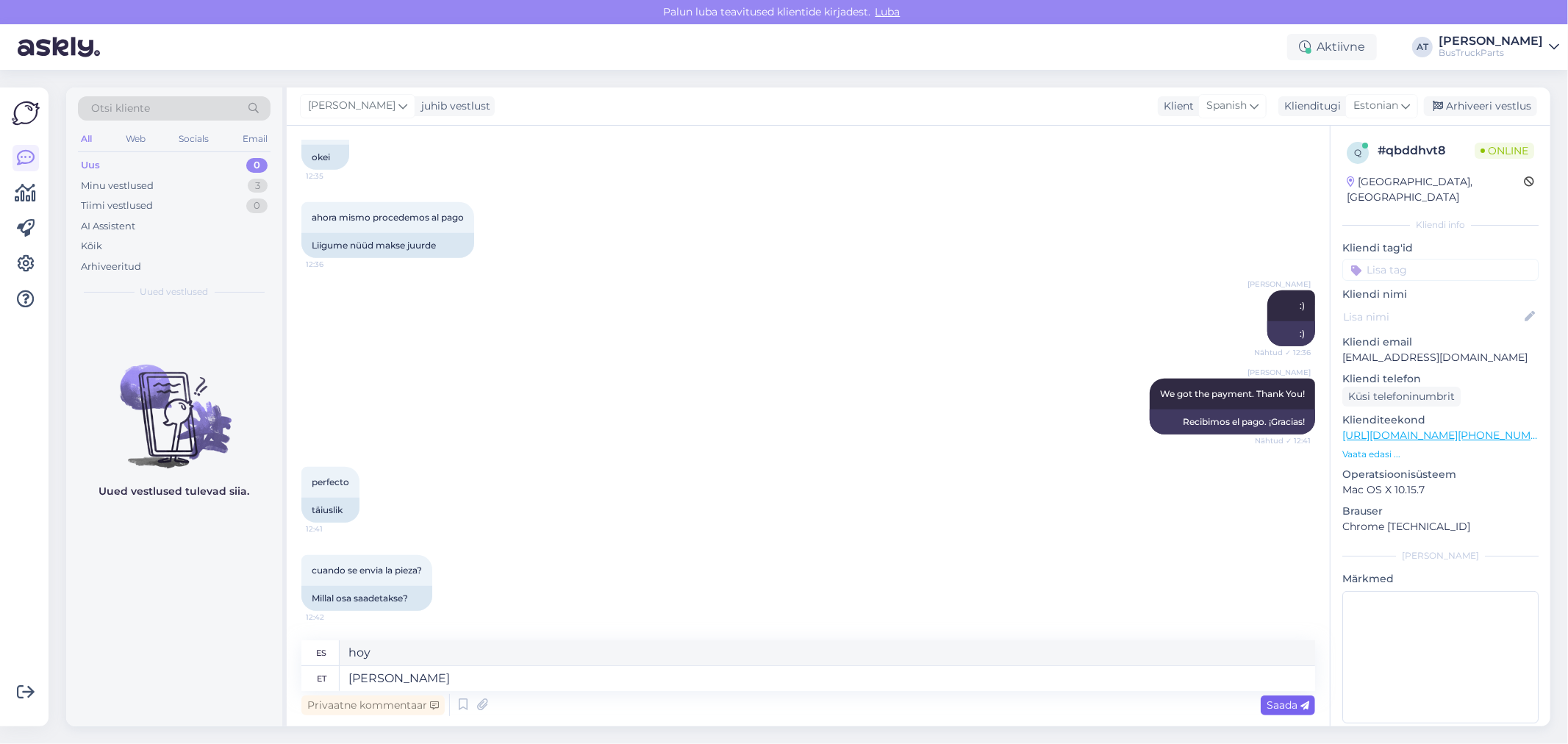
click at [1290, 704] on span "Saada" at bounding box center [1288, 705] width 43 height 13
